Goal: Task Accomplishment & Management: Manage account settings

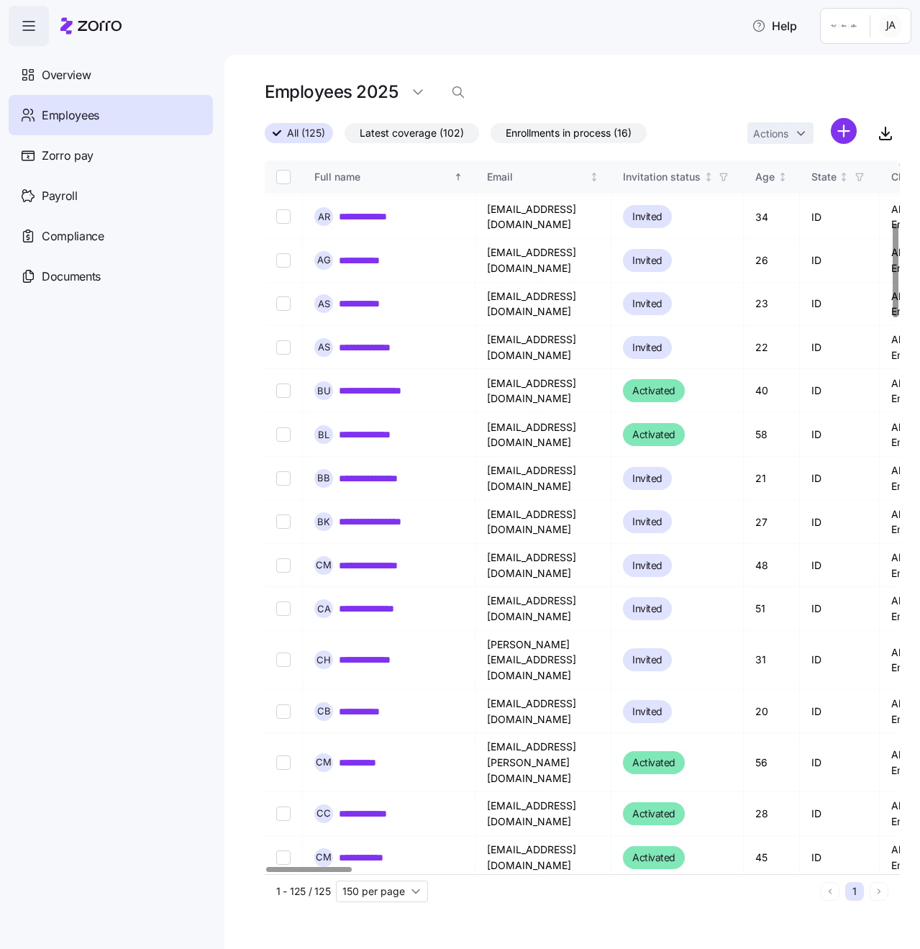
scroll to position [474, 0]
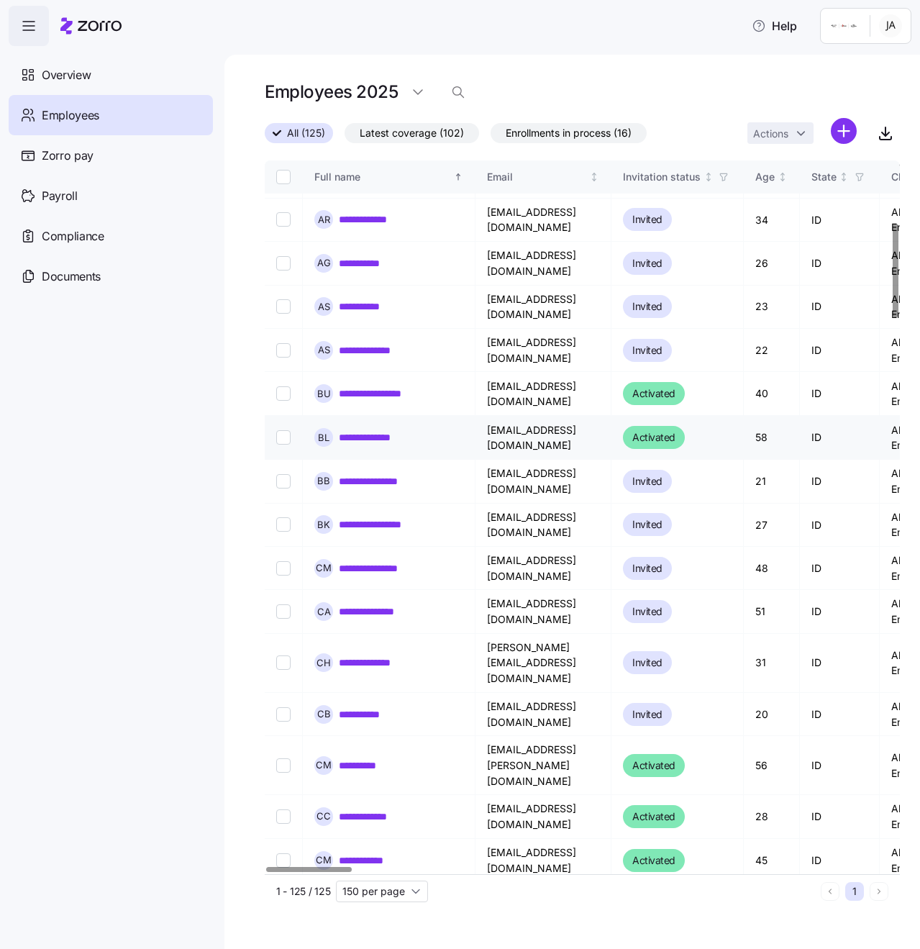
click at [284, 430] on input "Select record 17" at bounding box center [283, 437] width 14 height 14
checkbox input "true"
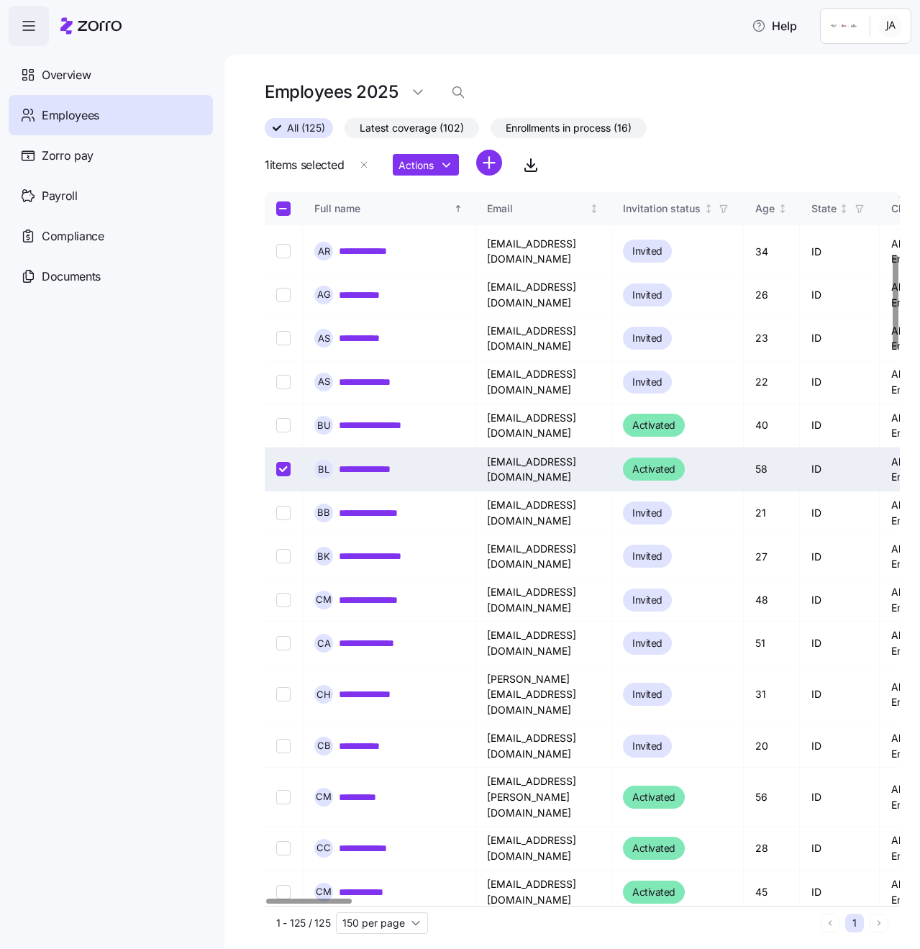
click at [427, 172] on html "**********" at bounding box center [460, 470] width 920 height 941
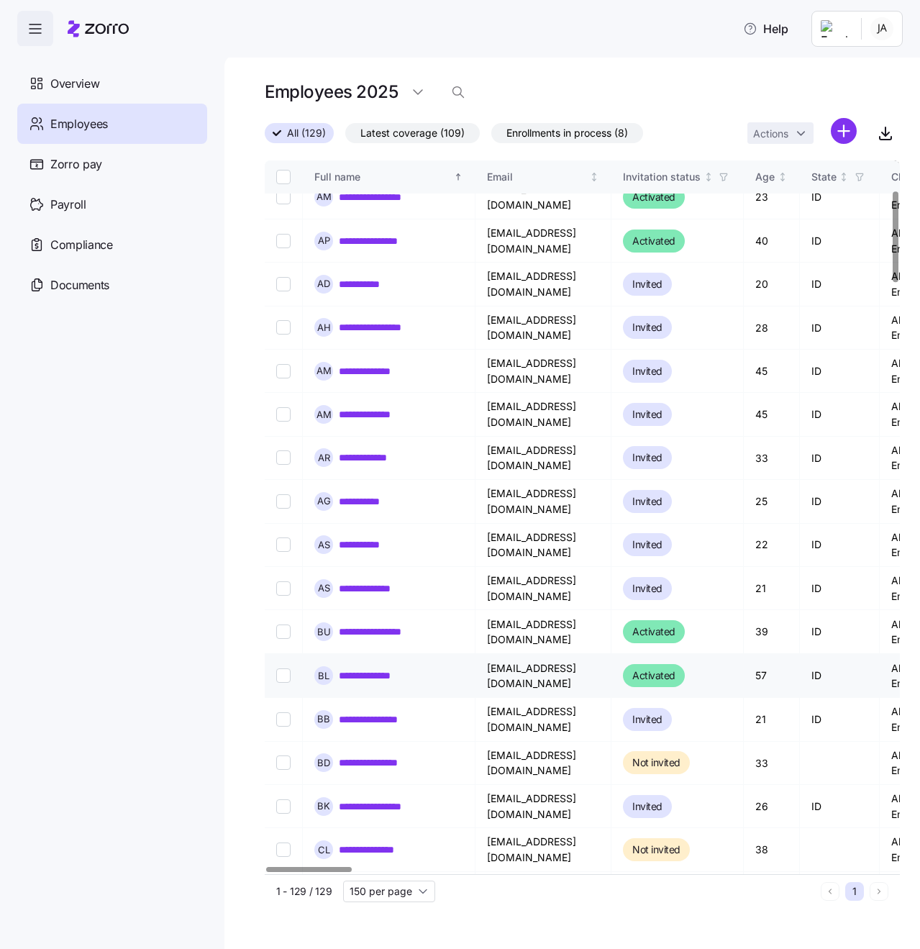
scroll to position [235, 0]
click at [281, 669] on input "Select record 17" at bounding box center [283, 676] width 14 height 14
checkbox input "true"
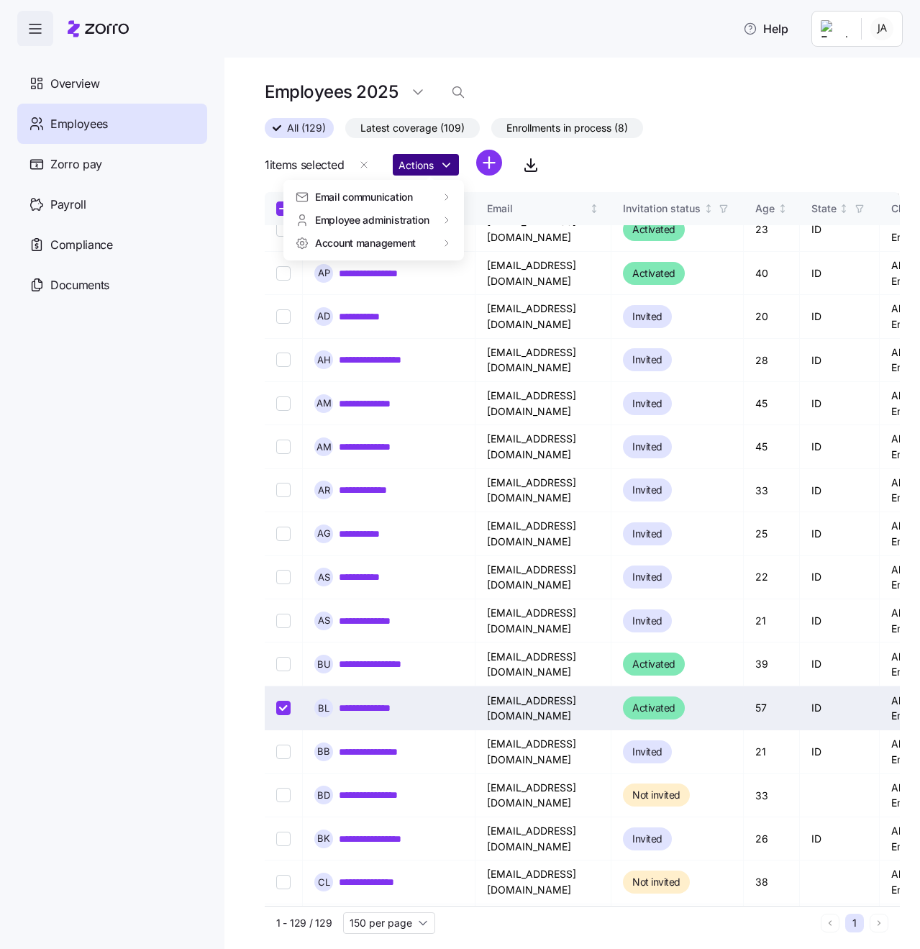
click at [456, 167] on html "**********" at bounding box center [460, 470] width 920 height 941
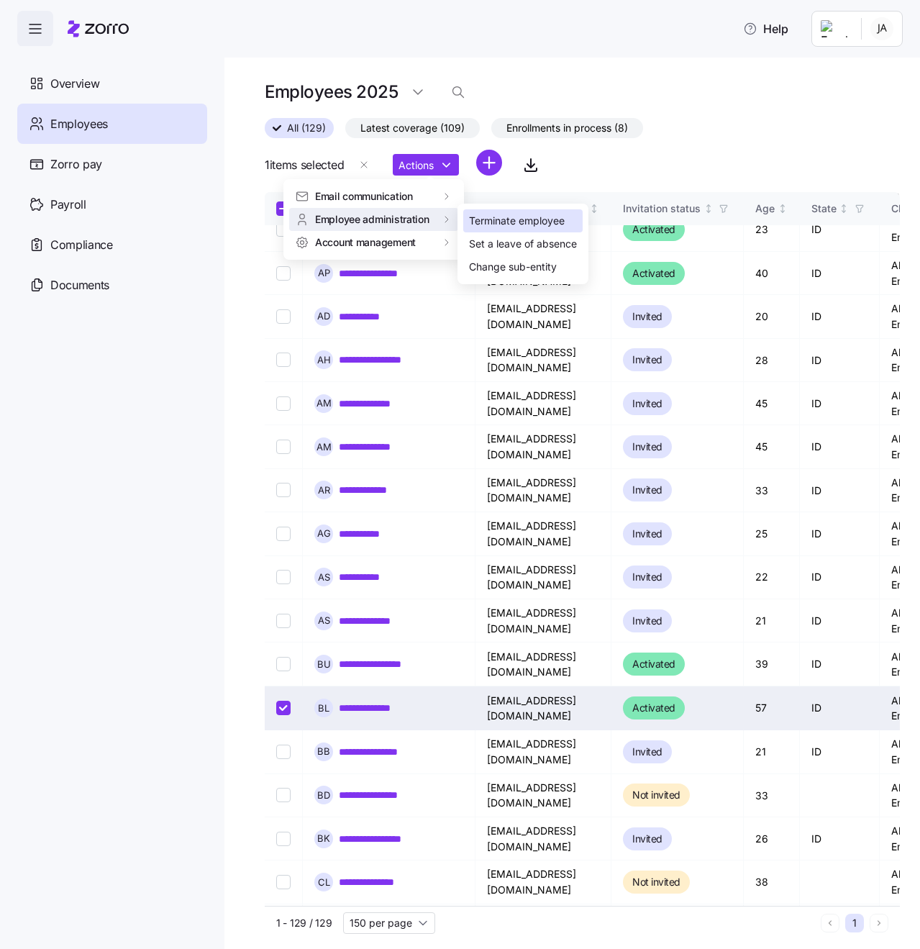
click at [525, 221] on div "Terminate employee" at bounding box center [517, 221] width 96 height 16
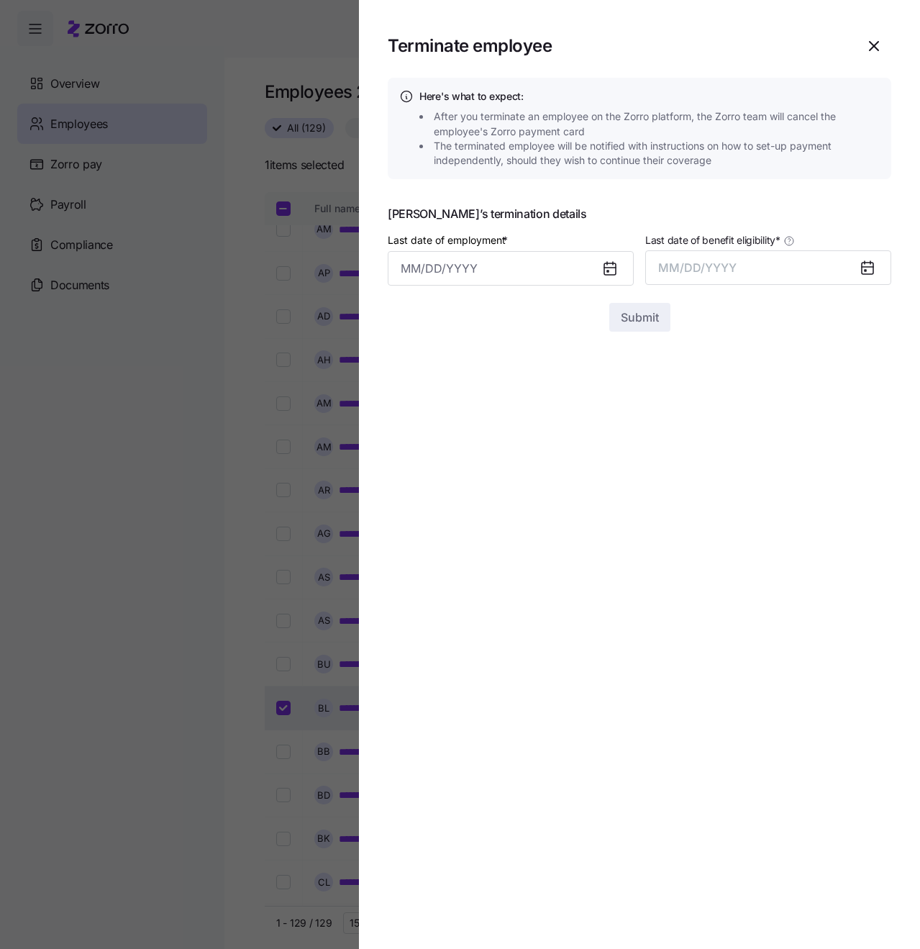
click at [599, 266] on div at bounding box center [616, 268] width 35 height 33
click at [616, 269] on icon at bounding box center [611, 269] width 12 height 12
click at [547, 269] on input "Last date of employment *" at bounding box center [511, 268] width 246 height 35
click at [594, 421] on button "11" at bounding box center [594, 420] width 35 height 35
type input "October 11, 2025"
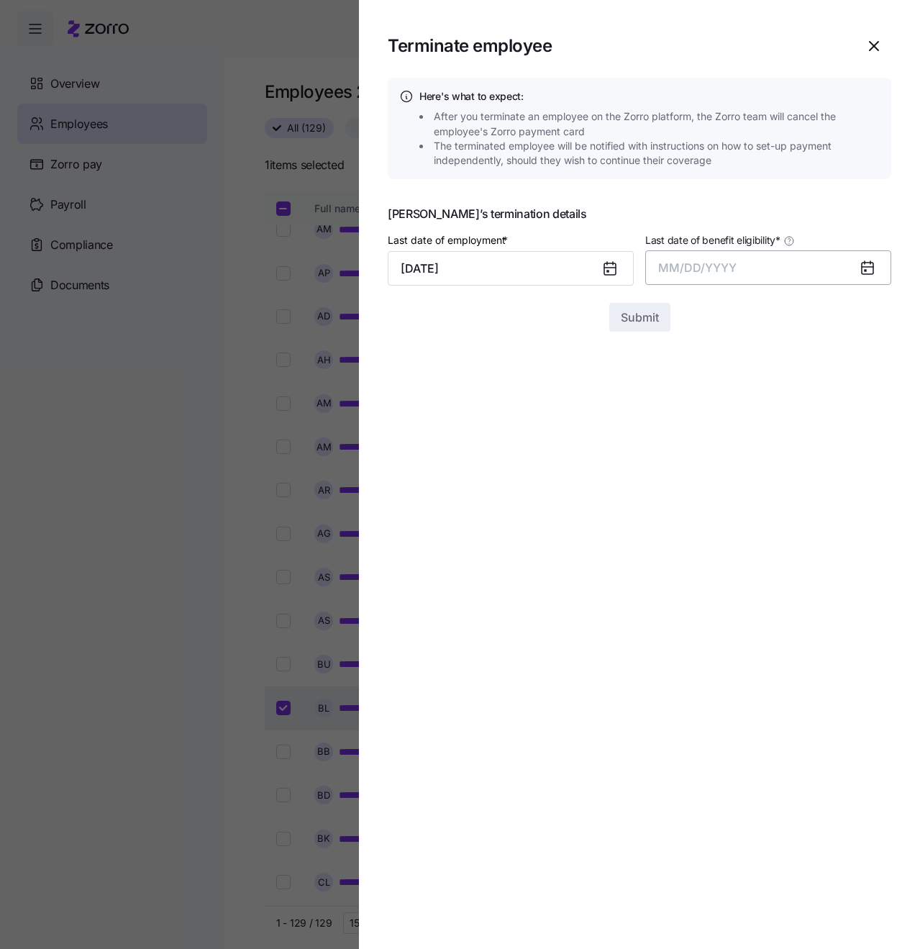
click at [777, 264] on button "MM/DD/YYYY" at bounding box center [769, 267] width 246 height 35
click at [700, 463] on button "Oct" at bounding box center [699, 463] width 82 height 35
click at [643, 317] on span "Submit" at bounding box center [640, 317] width 38 height 17
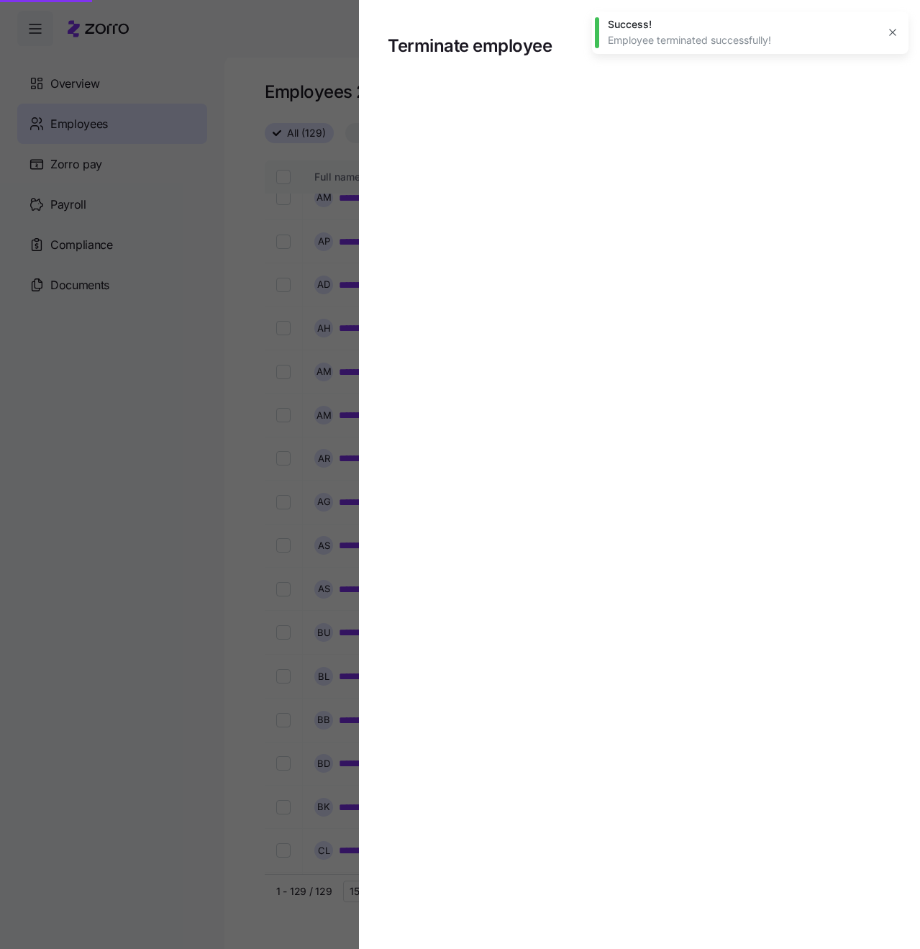
checkbox input "false"
